Goal: Find specific page/section: Find specific page/section

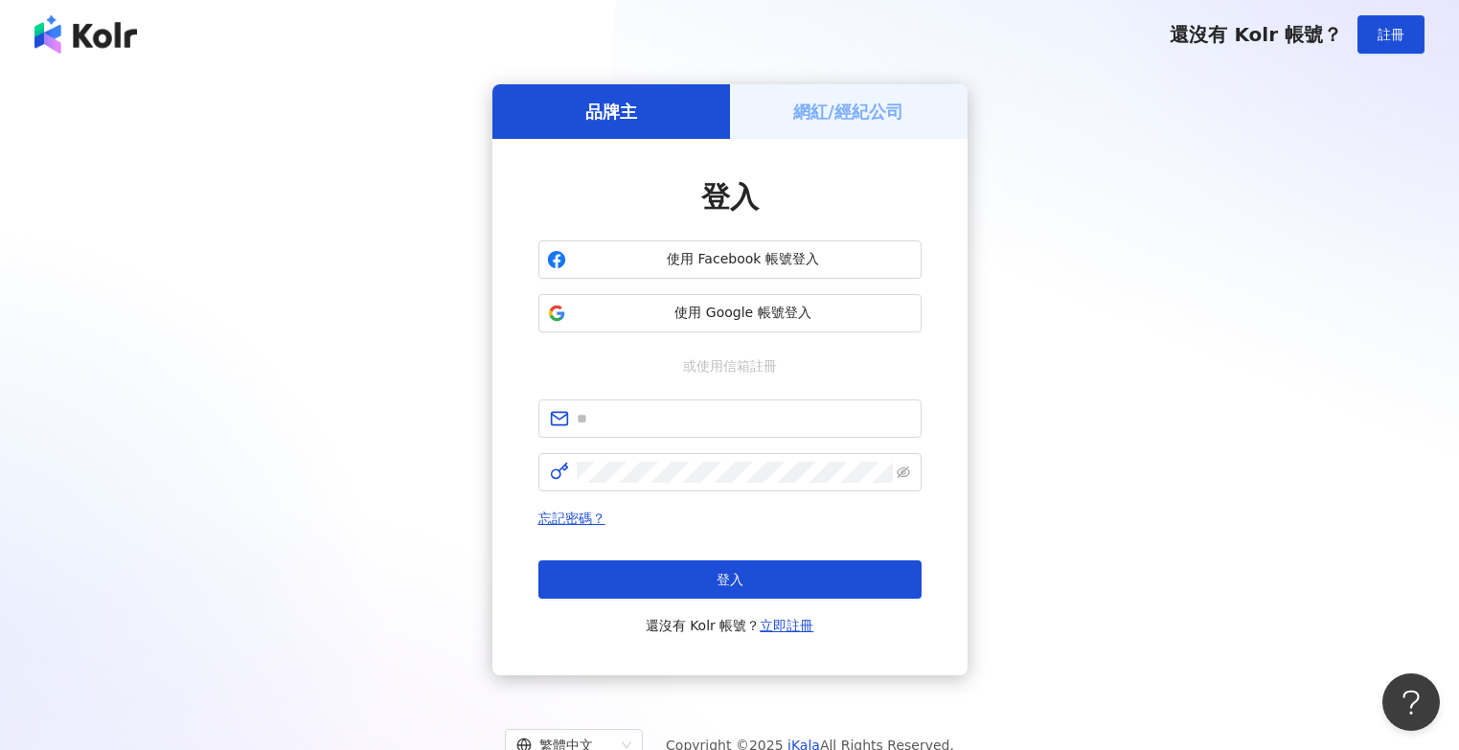
click at [106, 496] on div "品牌主 網紅/經紀公司 登入 使用 Facebook 帳號登入 使用 Google 帳號登入 或使用信箱註冊 忘記密碼？ 登入 還沒有 Kolr 帳號？ 立即…" at bounding box center [729, 379] width 1413 height 591
click at [1187, 591] on div "品牌主 網紅/經紀公司 登入 使用 Facebook 帳號登入 使用 Google 帳號登入 或使用信箱註冊 忘記密碼？ 登入 還沒有 Kolr 帳號？ 立即…" at bounding box center [729, 379] width 1413 height 591
click at [204, 490] on div "品牌主 網紅/經紀公司 登入 使用 Facebook 帳號登入 使用 Google 帳號登入 或使用信箱註冊 忘記密碼？ 登入 還沒有 Kolr 帳號？ 立即…" at bounding box center [729, 379] width 1413 height 591
click at [730, 321] on span "使用 Google 帳號登入" at bounding box center [743, 313] width 339 height 19
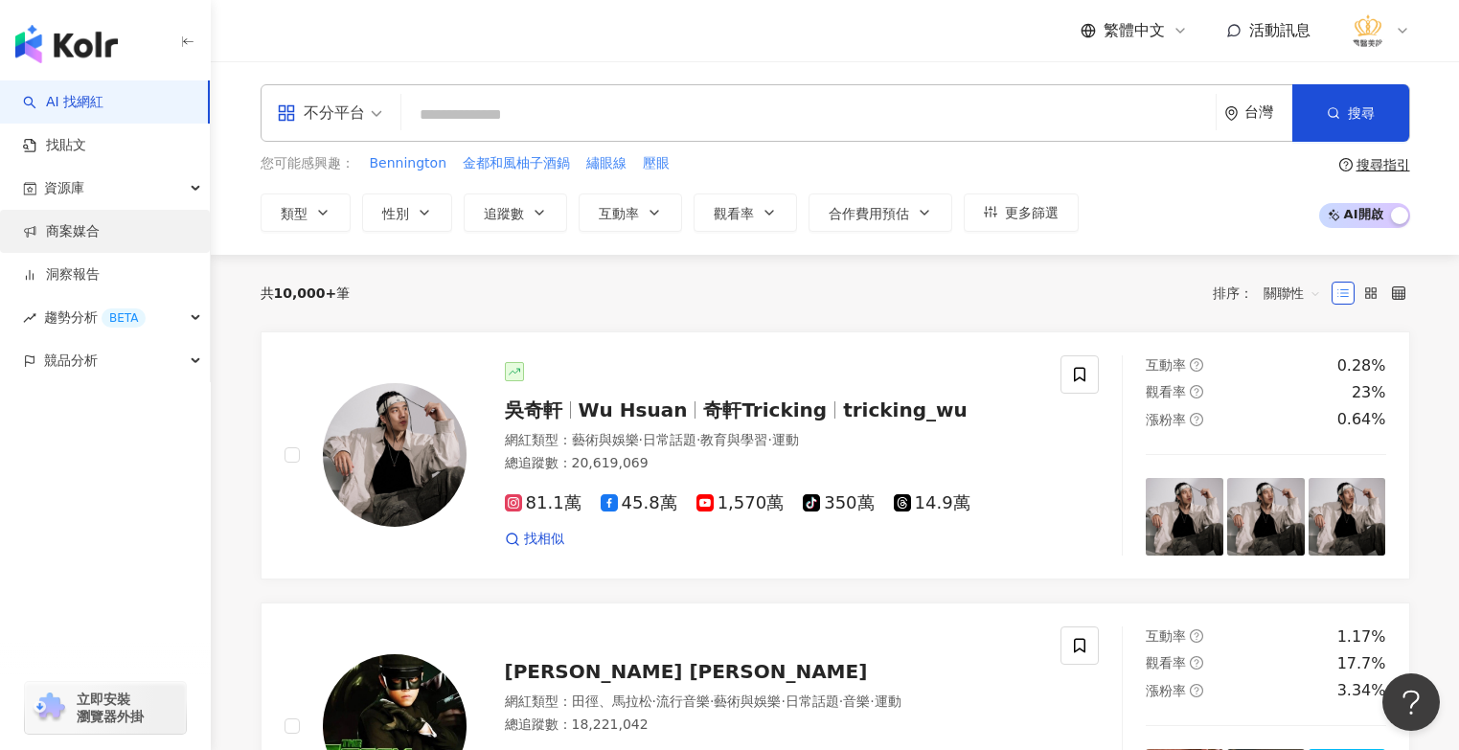
click at [61, 237] on link "商案媒合" at bounding box center [61, 231] width 77 height 19
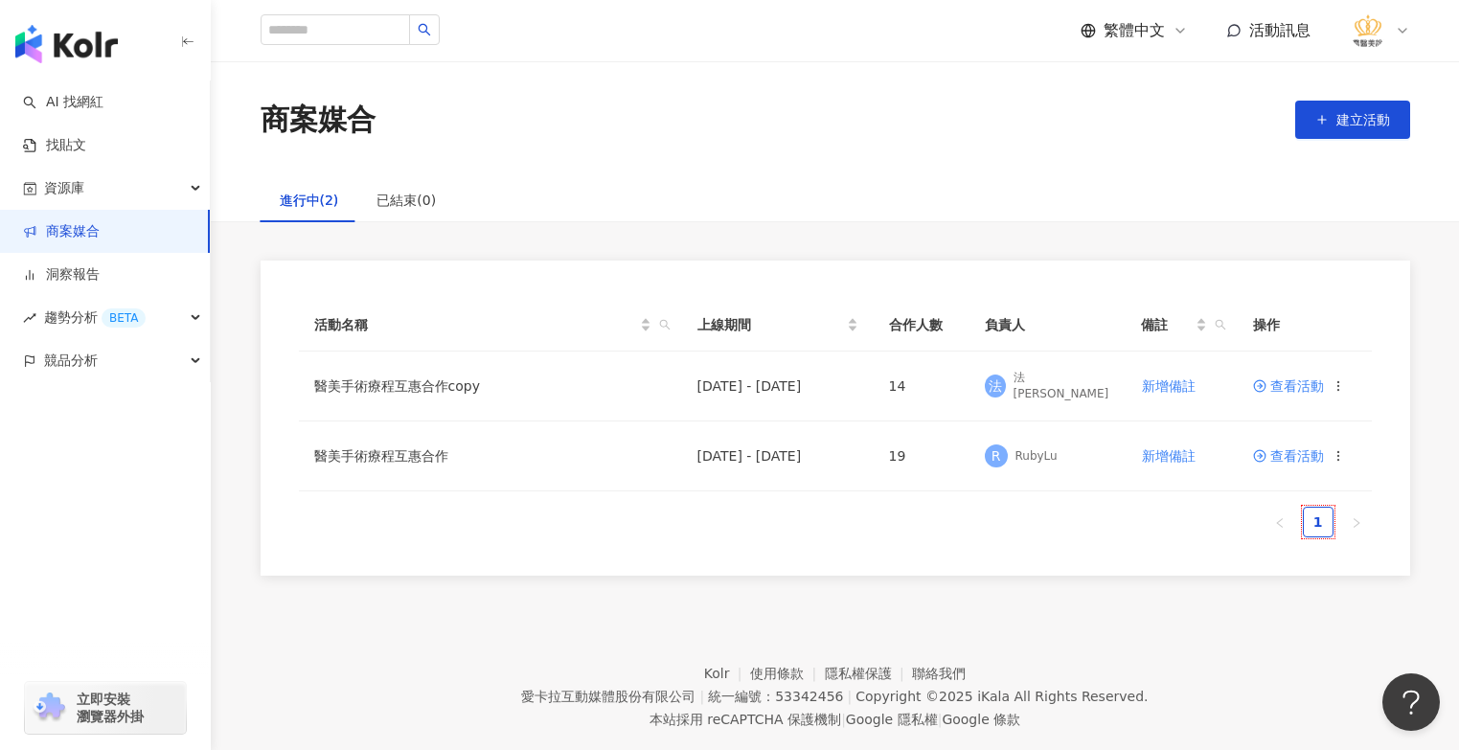
click at [64, 546] on div "AI 找網紅 找貼文 資源庫 商案媒合 洞察報告 趨勢分析 BETA 競品分析 立即安裝 瀏覽器外掛" at bounding box center [105, 415] width 211 height 670
click at [165, 192] on div "資源庫" at bounding box center [105, 188] width 210 height 43
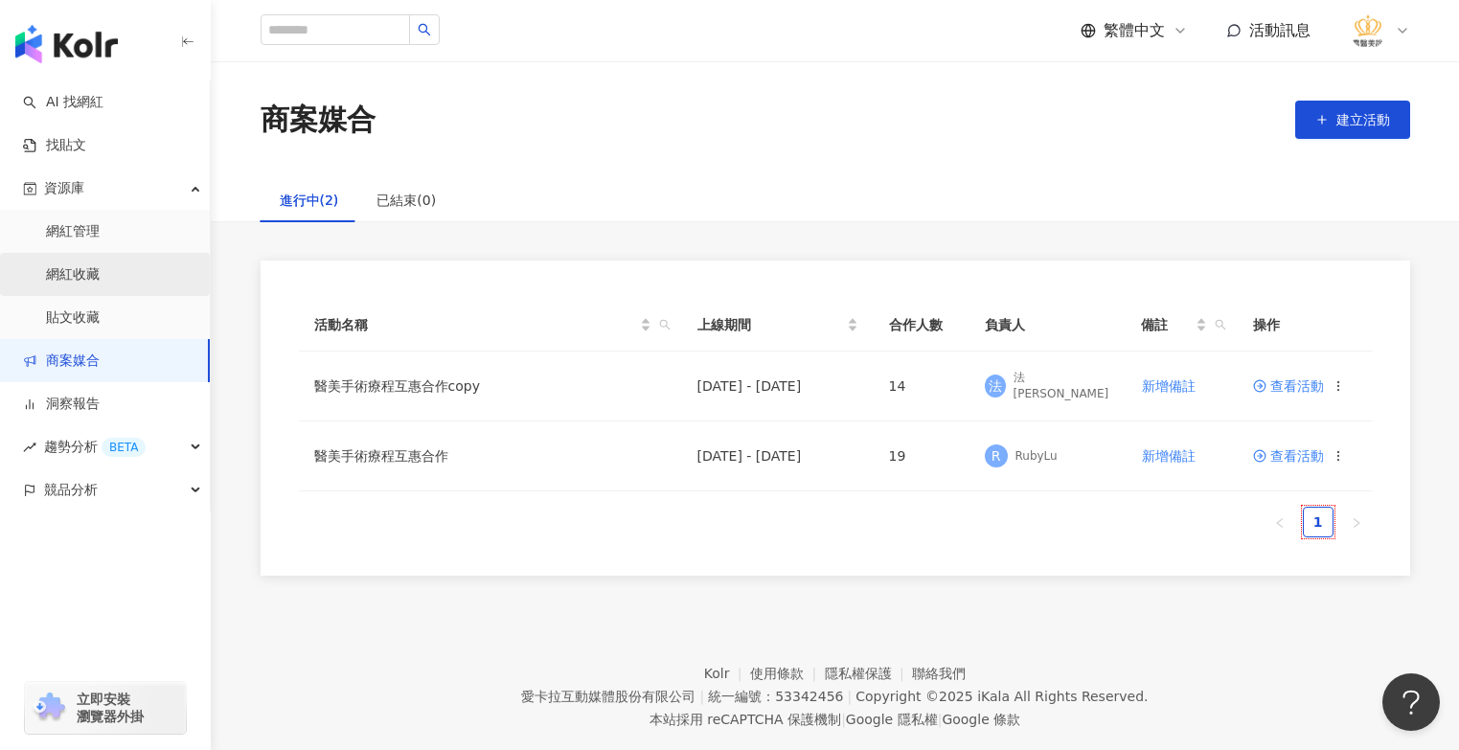
click at [100, 282] on link "網紅收藏" at bounding box center [73, 274] width 54 height 19
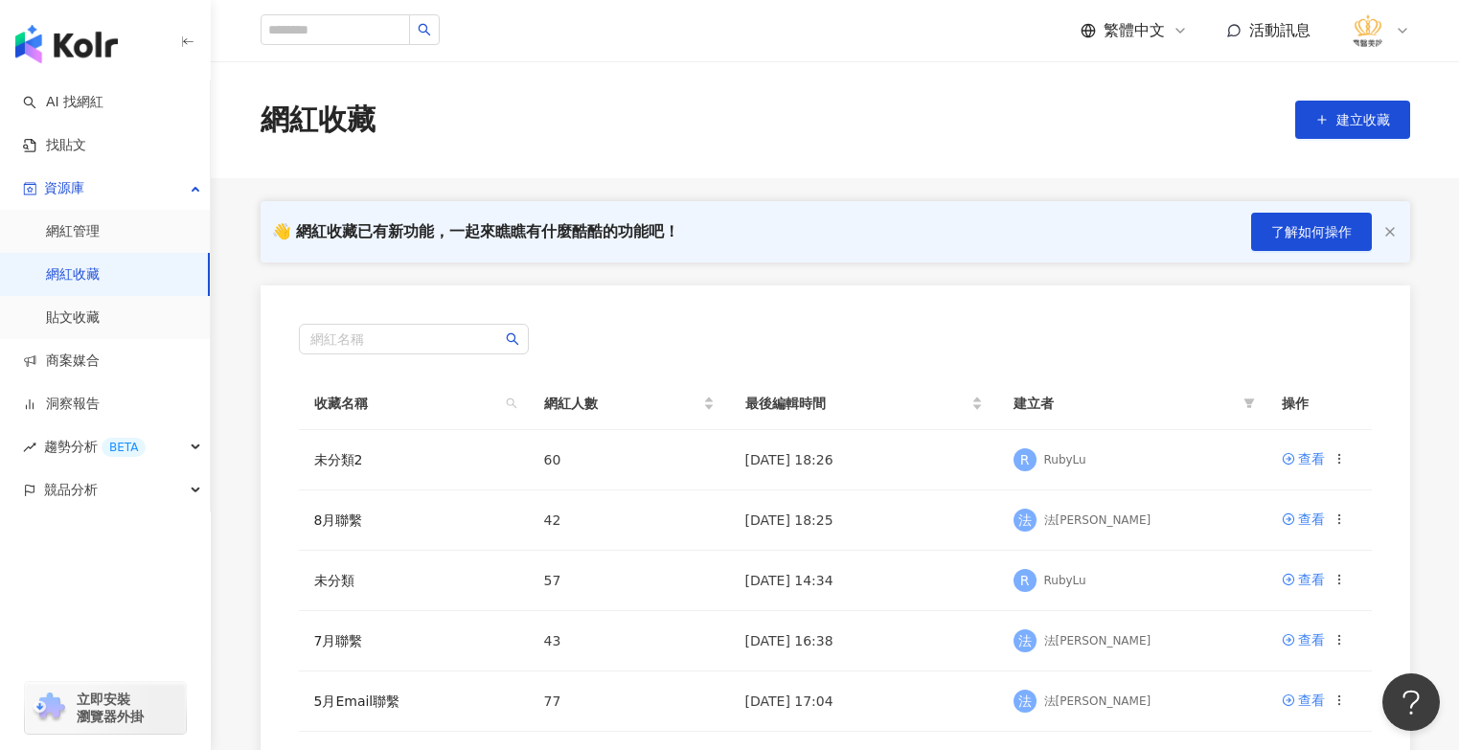
click at [90, 609] on div "button" at bounding box center [105, 575] width 211 height 126
click at [337, 523] on link "8月聯繫" at bounding box center [338, 520] width 49 height 15
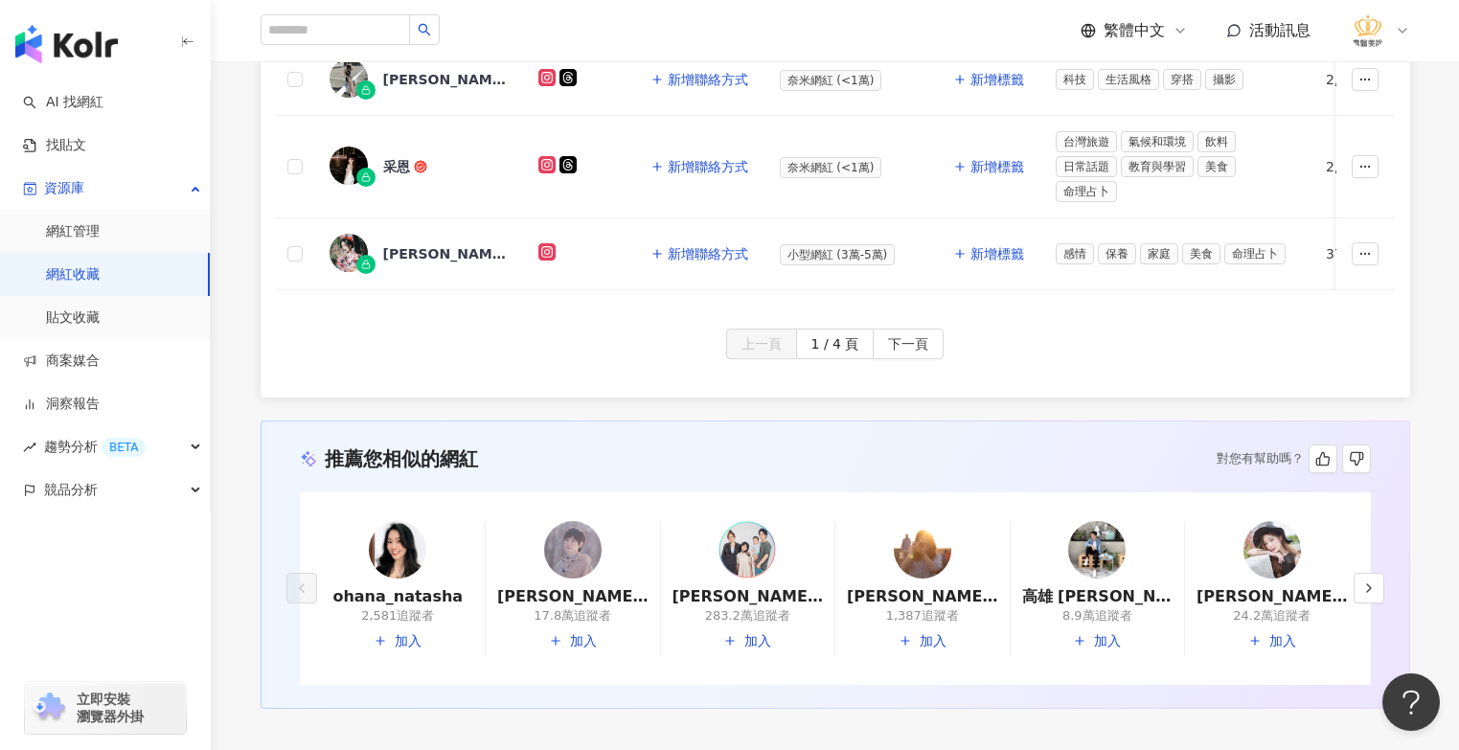
scroll to position [479, 0]
